Goal: Navigation & Orientation: Find specific page/section

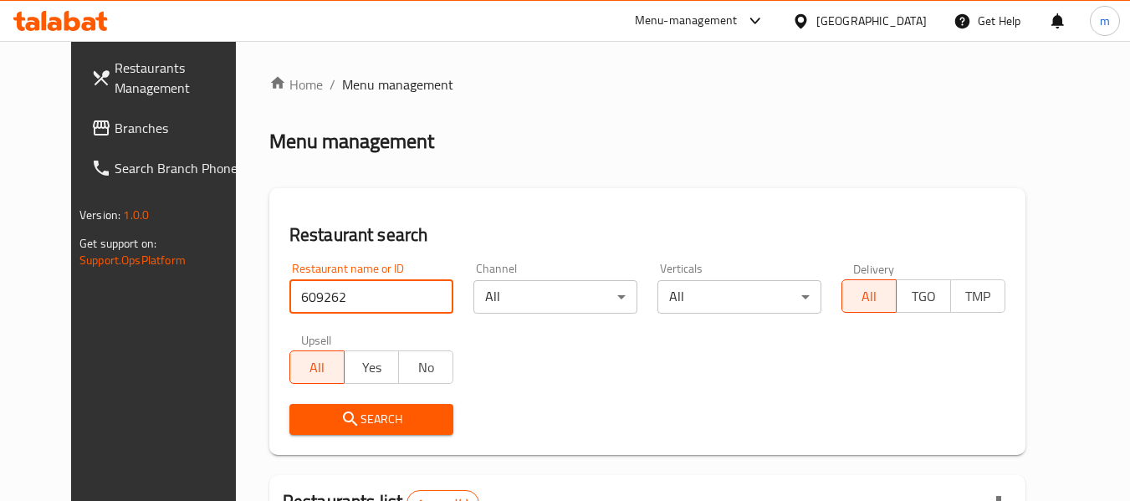
scroll to position [231, 0]
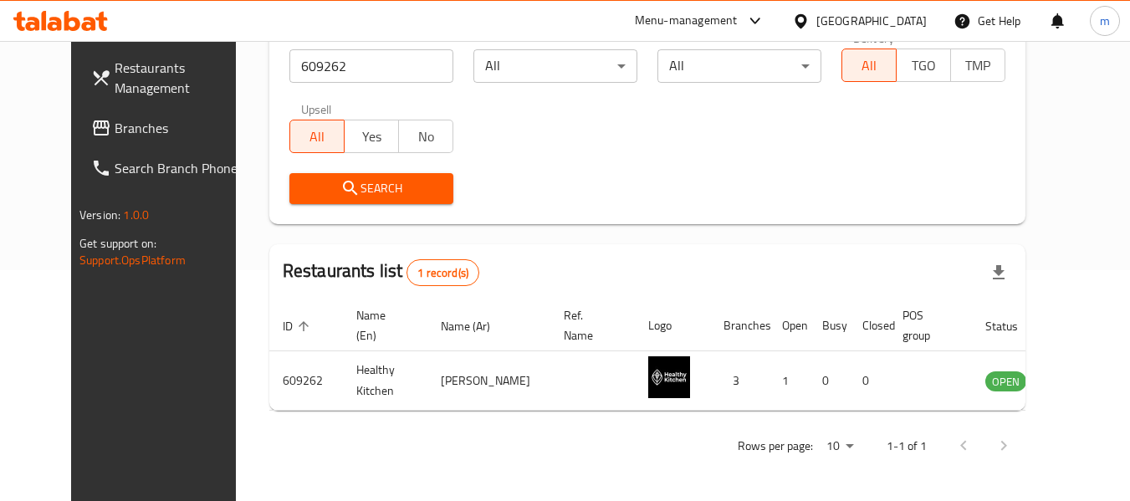
click at [810, 15] on icon at bounding box center [801, 22] width 18 height 18
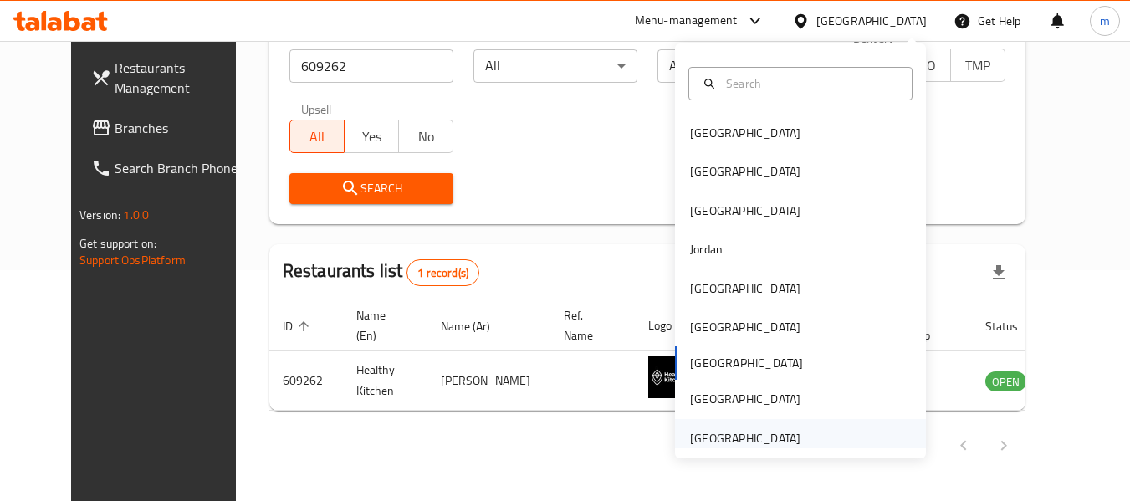
click at [736, 432] on div "[GEOGRAPHIC_DATA]" at bounding box center [745, 438] width 110 height 18
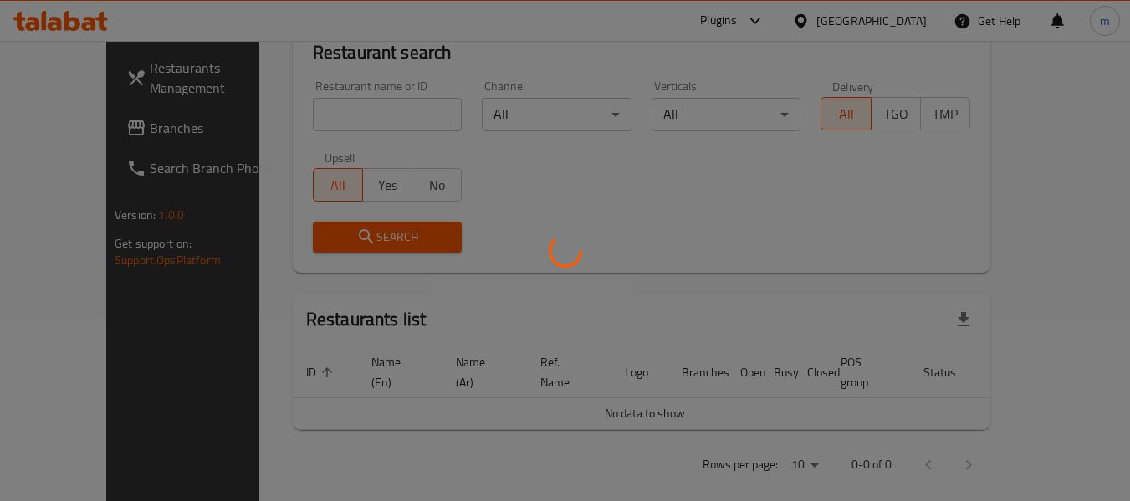
scroll to position [231, 0]
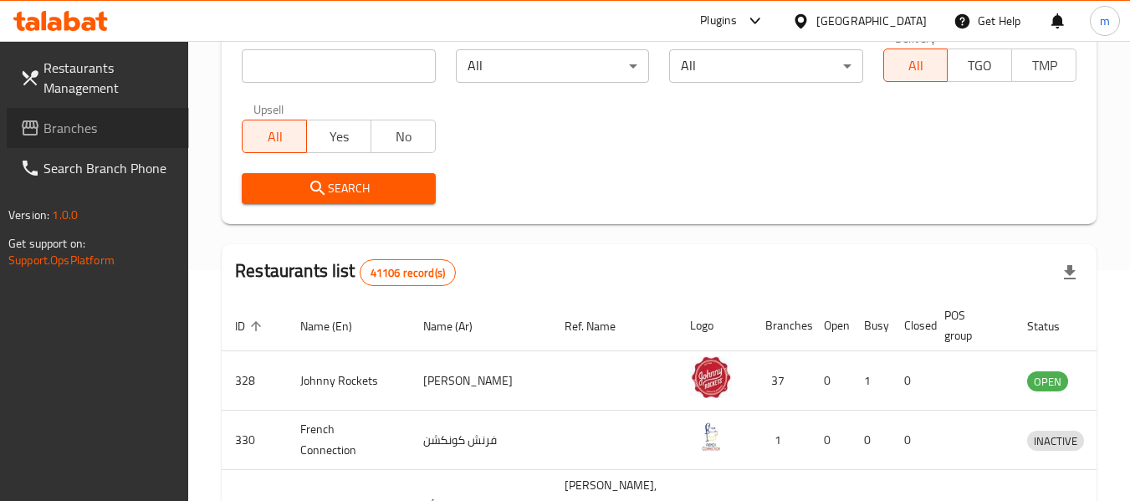
click at [44, 134] on span "Branches" at bounding box center [110, 128] width 132 height 20
